Goal: Find specific page/section: Find specific page/section

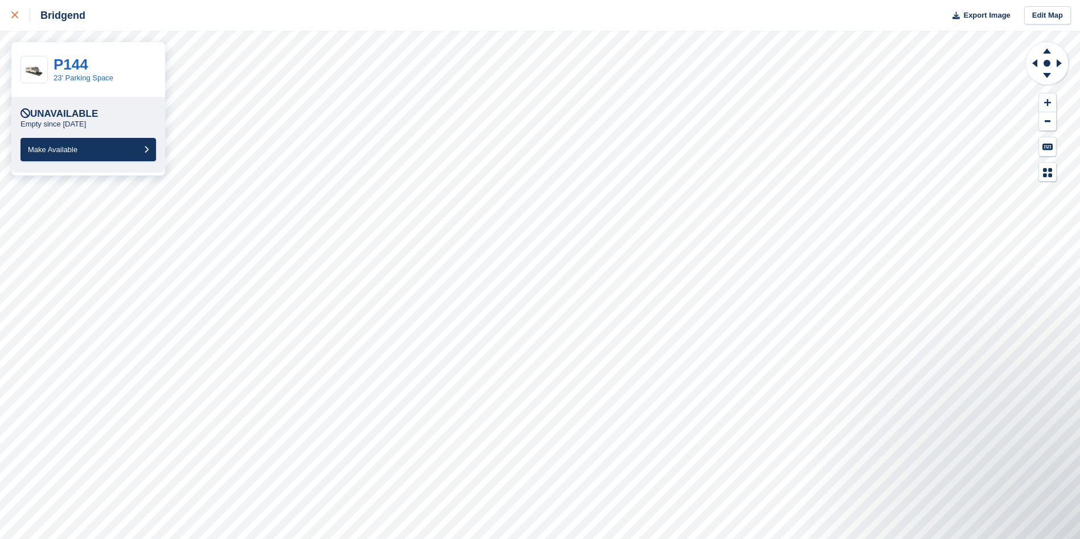
click at [17, 16] on icon at bounding box center [14, 14] width 7 height 7
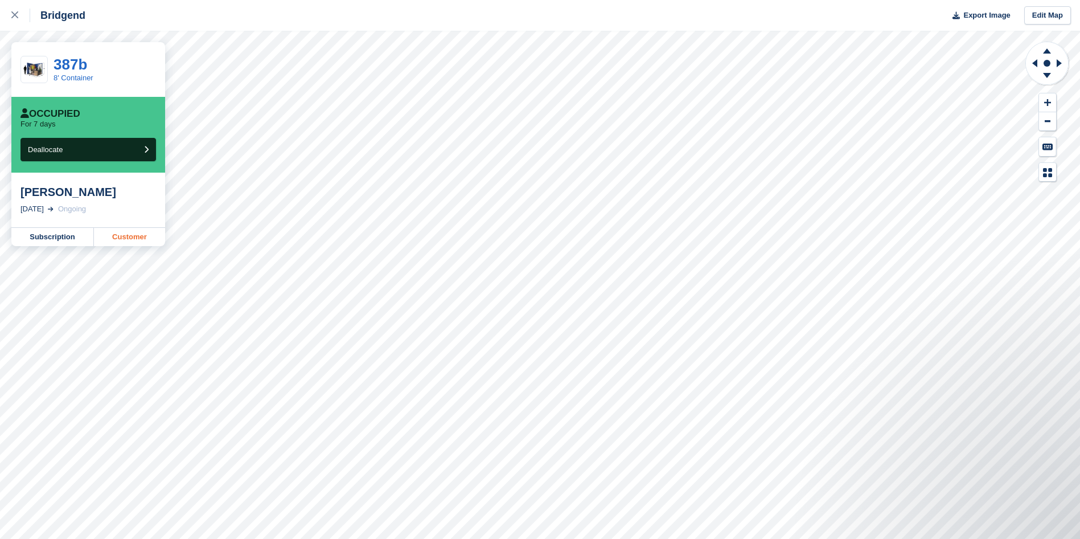
click at [147, 241] on link "Customer" at bounding box center [129, 237] width 71 height 18
